Goal: Find specific page/section: Find specific page/section

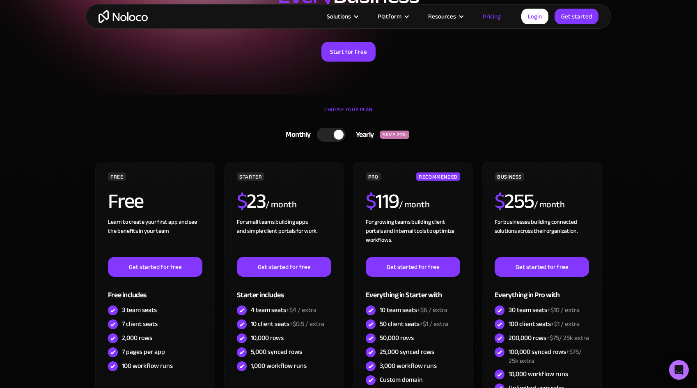
scroll to position [113, 0]
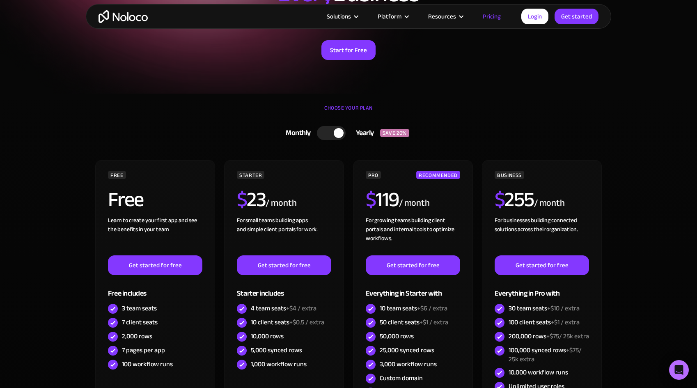
click at [341, 133] on div at bounding box center [339, 133] width 10 height 10
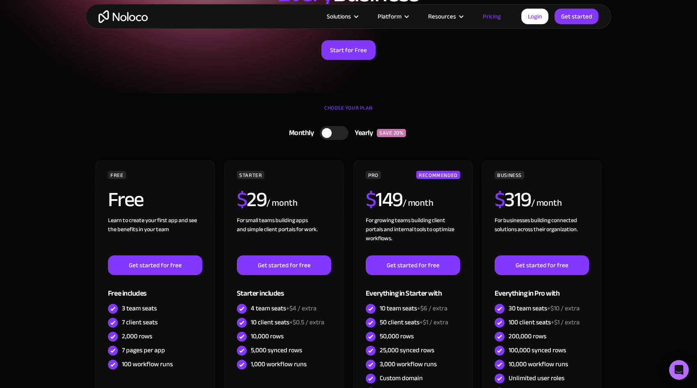
click at [525, 69] on div "Flexible Pricing Designed for Every Business Start for free. Upgrade to support…" at bounding box center [349, 16] width 526 height 136
